Goal: Contribute content: Add original content to the website for others to see

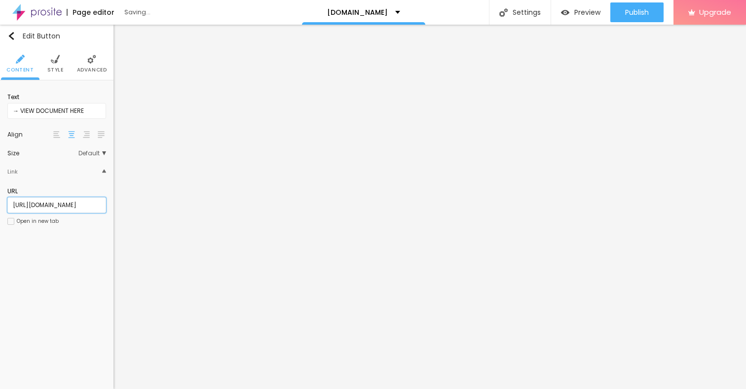
click at [87, 204] on input "[URL][DOMAIN_NAME]" at bounding box center [56, 205] width 99 height 16
paste input "[URL][DOMAIN_NAME]"
type input "[URL][DOMAIN_NAME]"
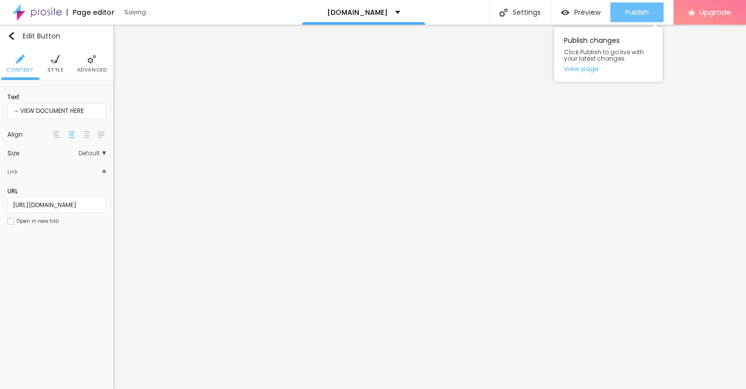
click at [640, 16] on span "Publish" at bounding box center [637, 12] width 24 height 8
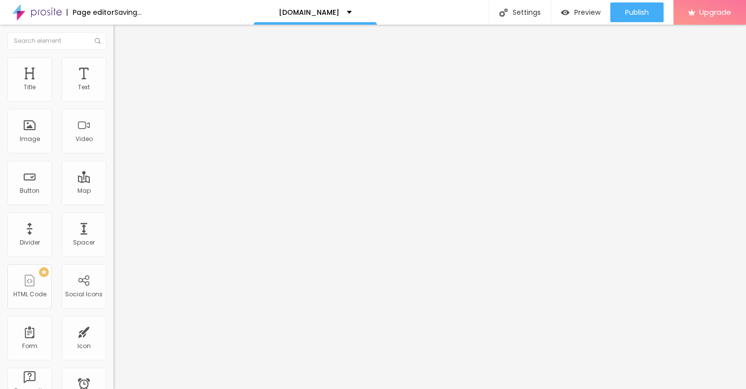
click at [113, 203] on input "[URL][DOMAIN_NAME]" at bounding box center [172, 198] width 118 height 10
paste input "[URL][DOMAIN_NAME]"
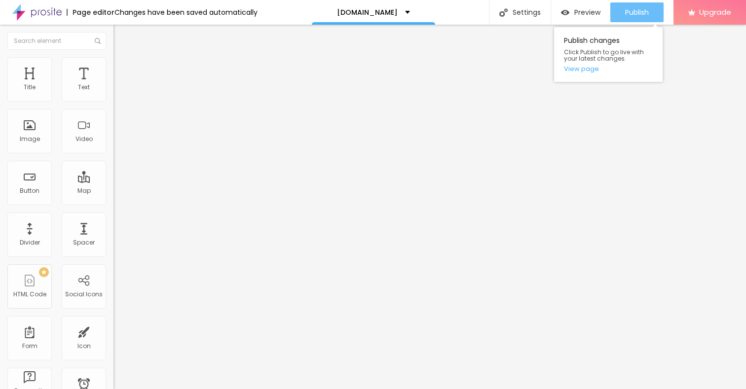
type input "[URL][DOMAIN_NAME]"
click at [628, 15] on span "Publish" at bounding box center [637, 12] width 24 height 8
